Goal: Transaction & Acquisition: Purchase product/service

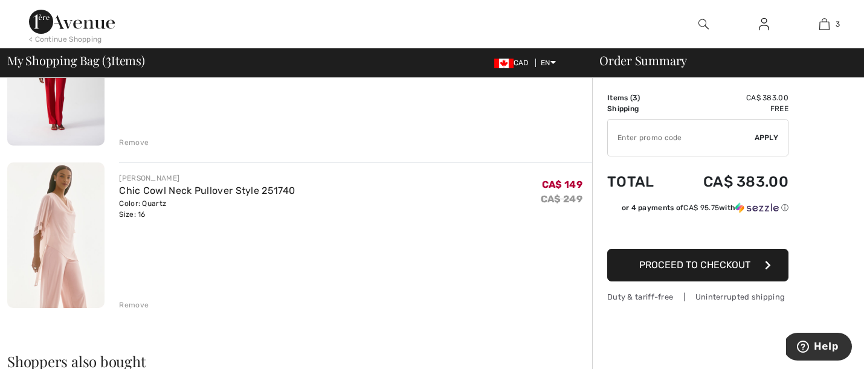
scroll to position [337, 0]
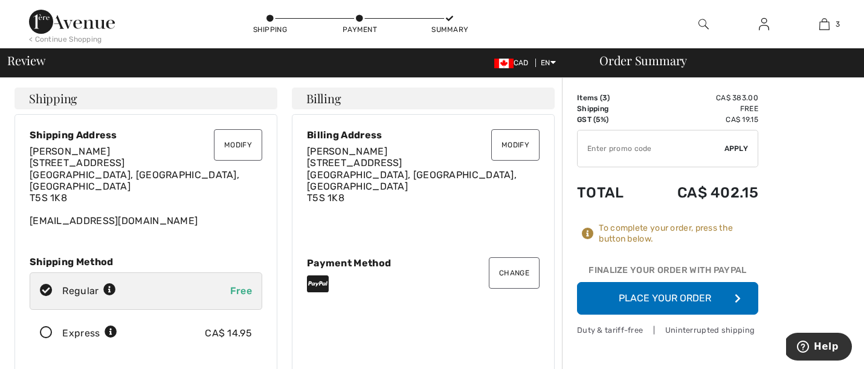
click at [641, 297] on button "Place Your Order" at bounding box center [667, 298] width 181 height 33
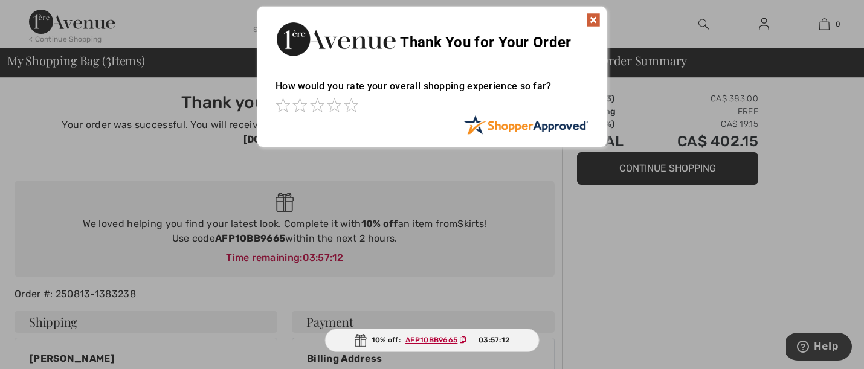
click at [681, 223] on div at bounding box center [432, 184] width 864 height 369
click at [592, 19] on img at bounding box center [593, 20] width 14 height 14
